Goal: Task Accomplishment & Management: Manage account settings

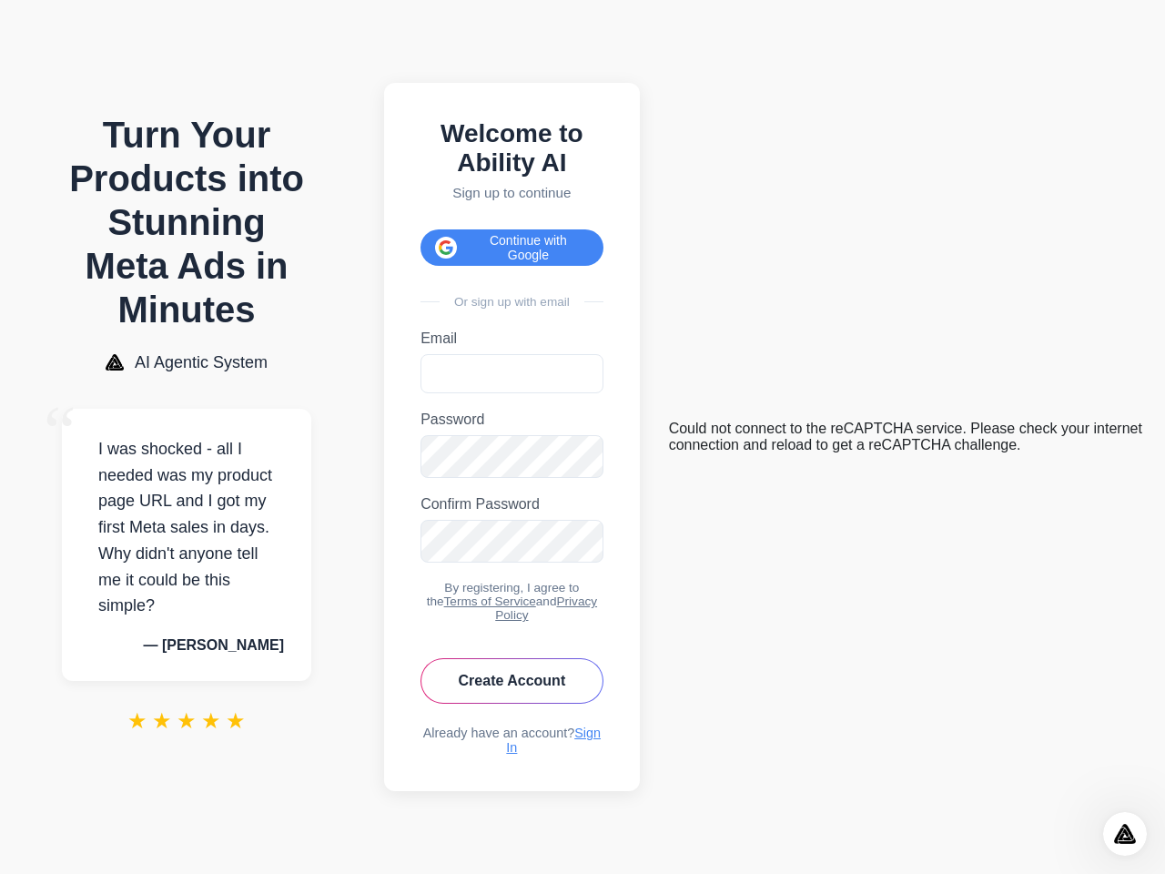
click at [518, 238] on button "Continue with Google" at bounding box center [512, 247] width 183 height 36
click at [1125, 834] on icon "Open Intercom Messenger" at bounding box center [1125, 834] width 30 height 30
